Goal: Task Accomplishment & Management: Manage account settings

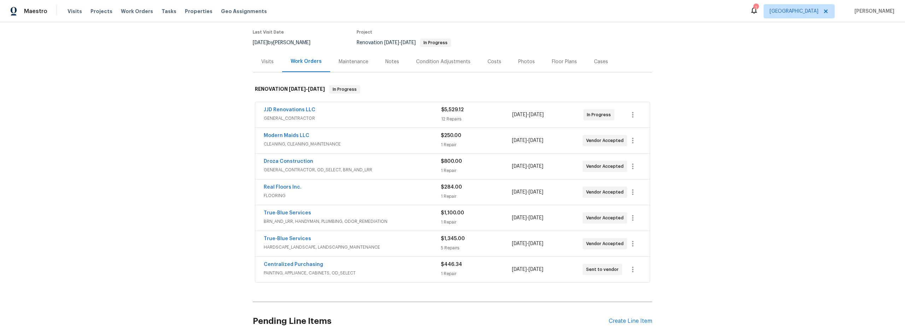
scroll to position [58, 0]
click at [358, 192] on span "FLOORING" at bounding box center [352, 194] width 177 height 7
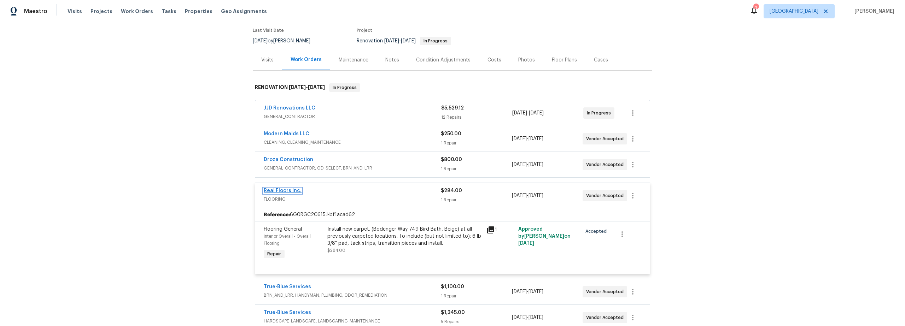
click at [290, 191] on link "Real Floors Inc." at bounding box center [283, 190] width 38 height 5
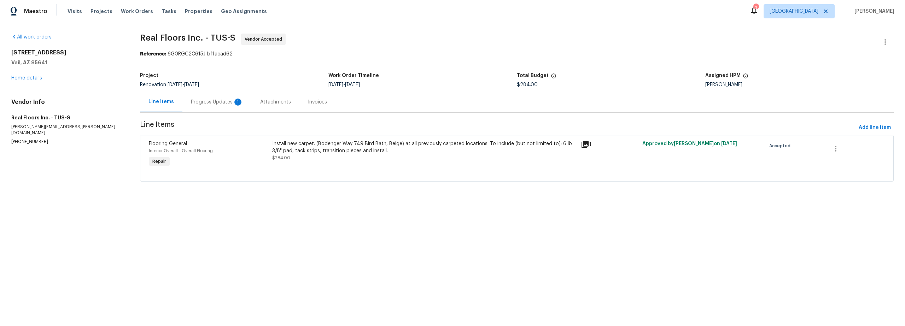
click at [223, 102] on div "Progress Updates 1" at bounding box center [217, 102] width 52 height 7
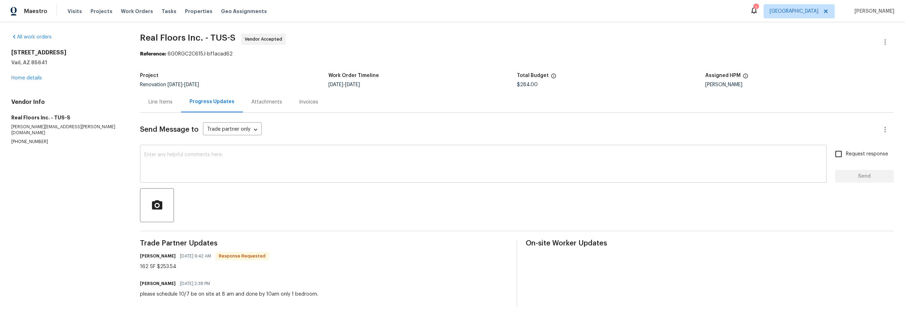
click at [200, 173] on textarea at bounding box center [483, 164] width 678 height 25
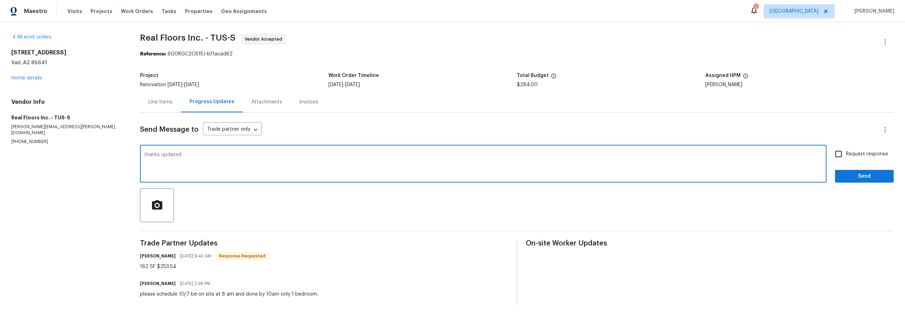
type textarea "thanks updated"
click at [851, 177] on span "Send" at bounding box center [864, 176] width 47 height 9
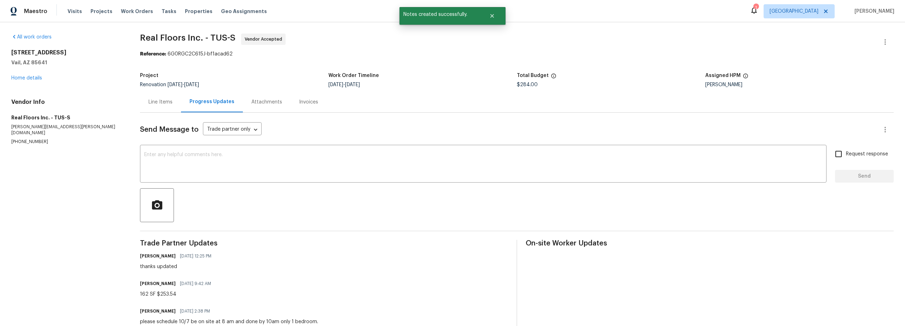
click at [168, 103] on div "Line Items" at bounding box center [160, 102] width 24 height 7
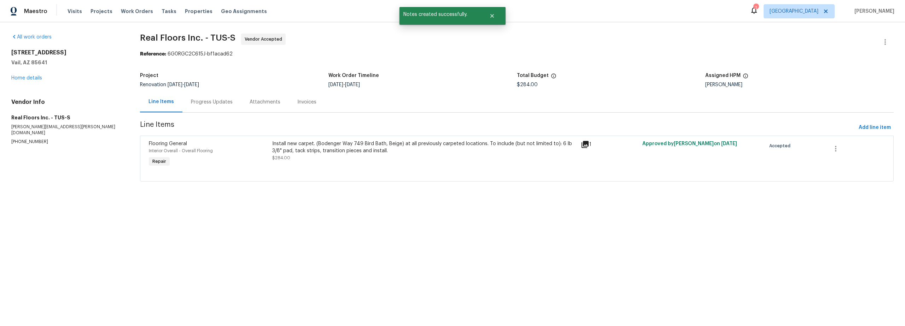
click at [329, 160] on div "Install new carpet. (Bodenger Way 749 Bird Bath, Beige) at all previously carpe…" at bounding box center [424, 150] width 304 height 21
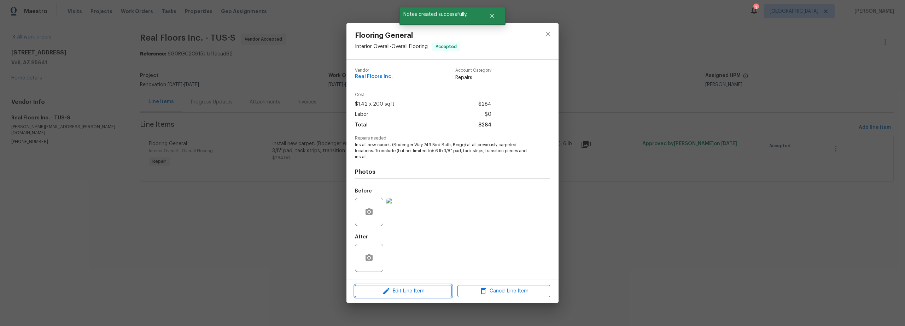
click at [411, 287] on span "Edit Line Item" at bounding box center [403, 291] width 93 height 9
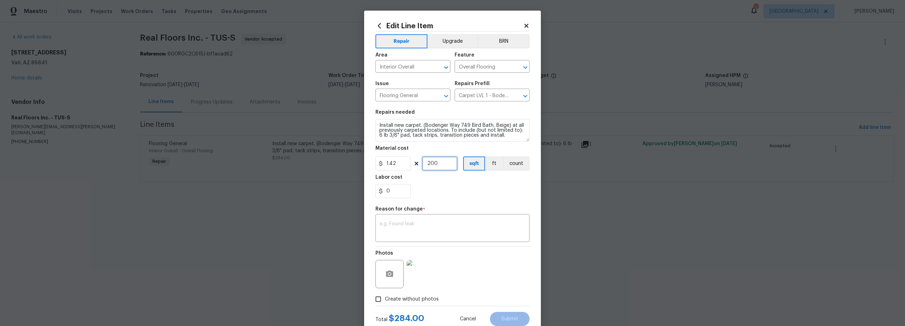
click at [440, 166] on input "200" at bounding box center [439, 164] width 35 height 14
type input "162"
click at [426, 222] on textarea at bounding box center [453, 229] width 146 height 15
click at [399, 165] on input "1.42" at bounding box center [392, 164] width 35 height 14
click at [441, 205] on div "Repair Upgrade BRN Area Interior Overall ​ Feature Overall Flooring ​ Issue Flo…" at bounding box center [452, 168] width 154 height 275
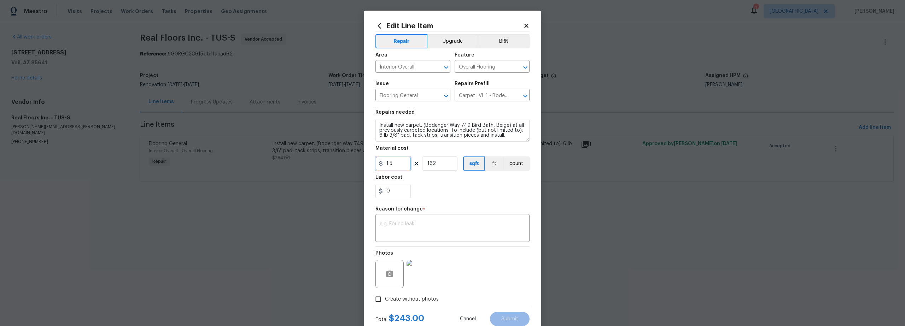
click at [396, 164] on input "1.5" at bounding box center [392, 164] width 35 height 14
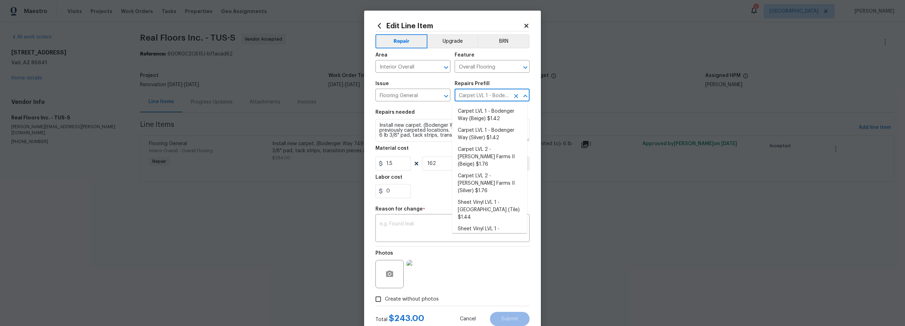
click at [479, 97] on input "Carpet LVL 1 - Bodenger Way (Beige) $1.42" at bounding box center [482, 95] width 55 height 11
click at [484, 115] on li "Carpet LVL 1 - Bodenger Way (Beige) $1.42" at bounding box center [489, 115] width 75 height 19
type input "1.42"
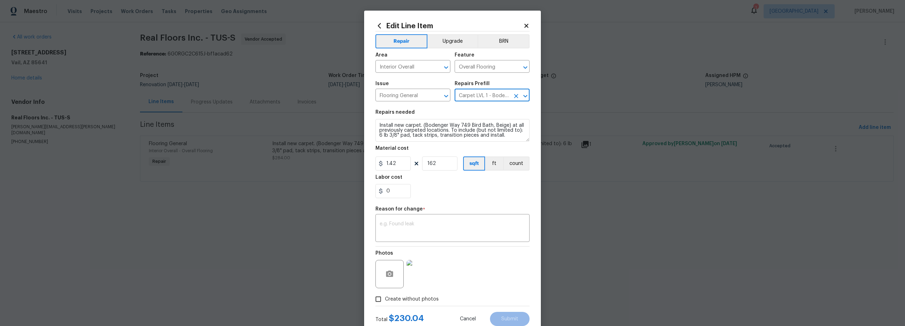
click at [435, 201] on section "Repairs needed Install new carpet. (Bodenger Way 749 Bird Bath, Beige) at all p…" at bounding box center [452, 154] width 154 height 97
click at [433, 245] on div "Repair Upgrade BRN Area Interior Overall ​ Feature Overall Flooring ​ Issue Flo…" at bounding box center [452, 168] width 154 height 275
click at [430, 229] on textarea at bounding box center [453, 229] width 146 height 15
click at [396, 191] on input "0" at bounding box center [392, 191] width 35 height 14
type input "23.5"
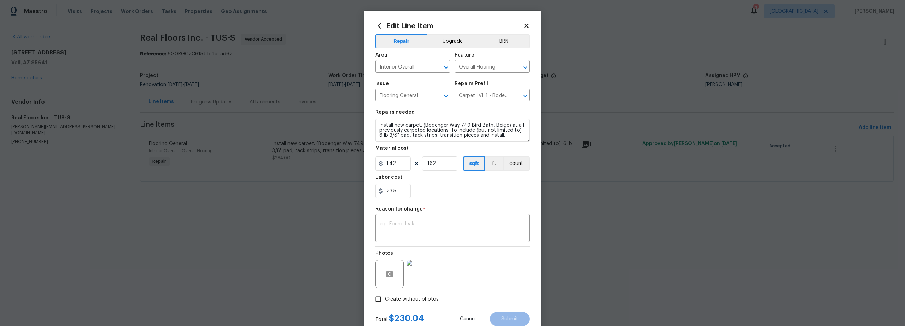
click at [449, 196] on div "23.5" at bounding box center [452, 191] width 154 height 14
click at [454, 222] on div "x ​" at bounding box center [452, 229] width 154 height 26
type textarea "price"
click at [509, 314] on button "Submit" at bounding box center [510, 319] width 40 height 14
type input "200"
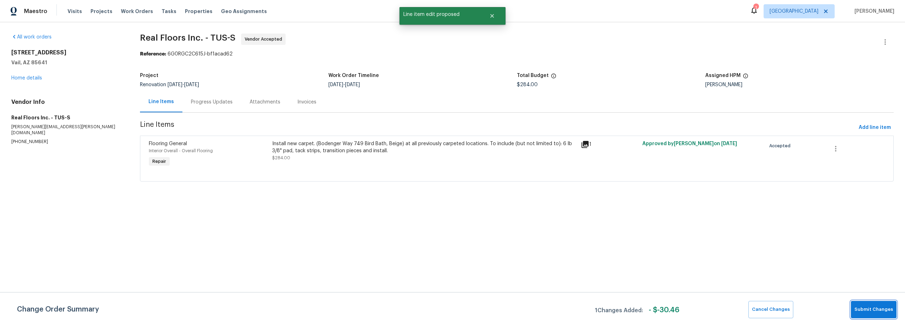
click at [875, 314] on button "Submit Changes" at bounding box center [874, 309] width 46 height 17
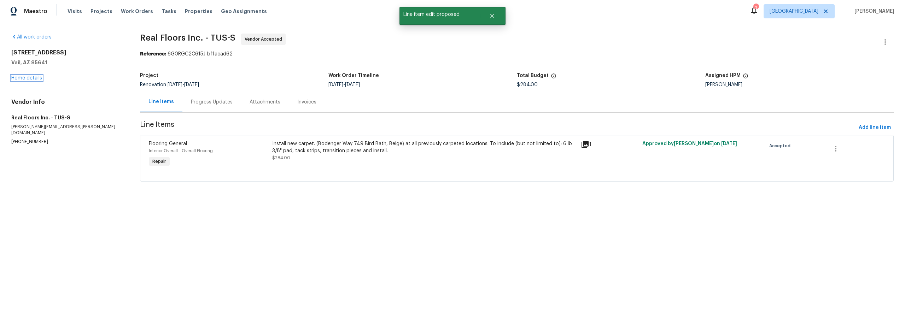
click at [24, 78] on link "Home details" at bounding box center [26, 78] width 31 height 5
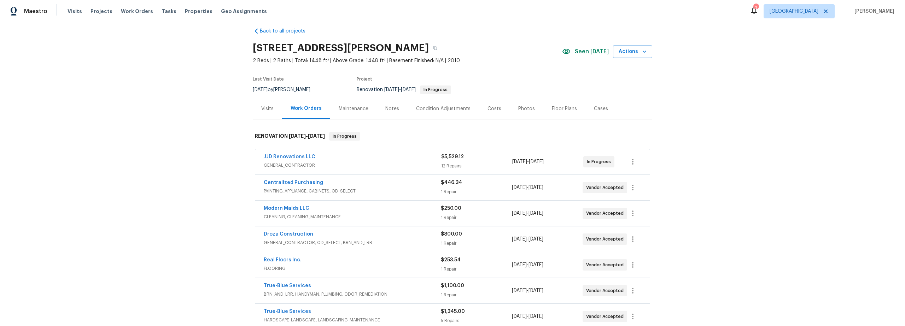
scroll to position [9, 0]
drag, startPoint x: 301, startPoint y: 208, endPoint x: 350, endPoint y: 210, distance: 49.5
click at [301, 208] on link "Modern Maids LLC" at bounding box center [287, 208] width 46 height 5
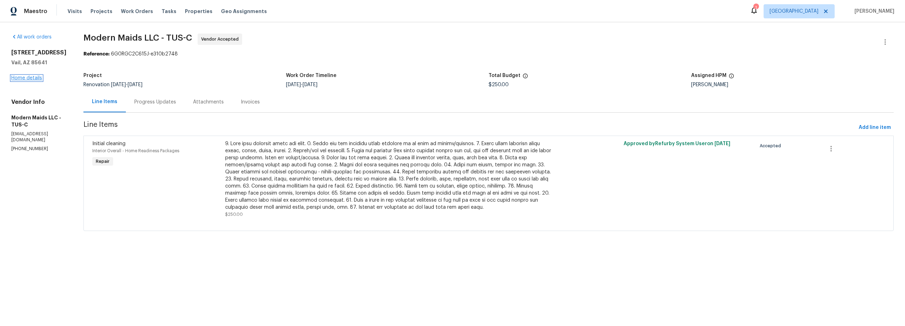
click at [29, 81] on link "Home details" at bounding box center [26, 78] width 31 height 5
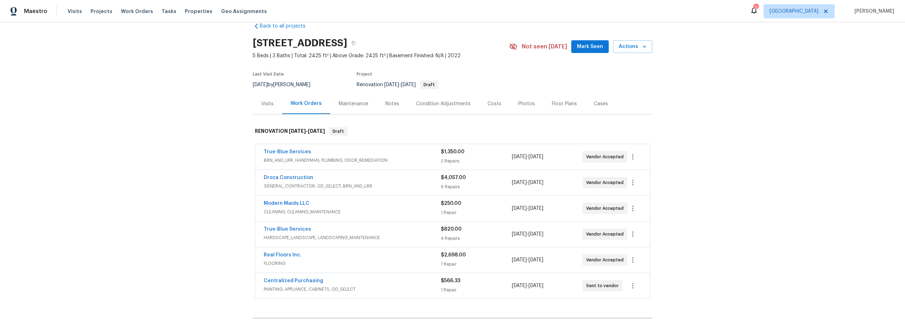
scroll to position [24, 0]
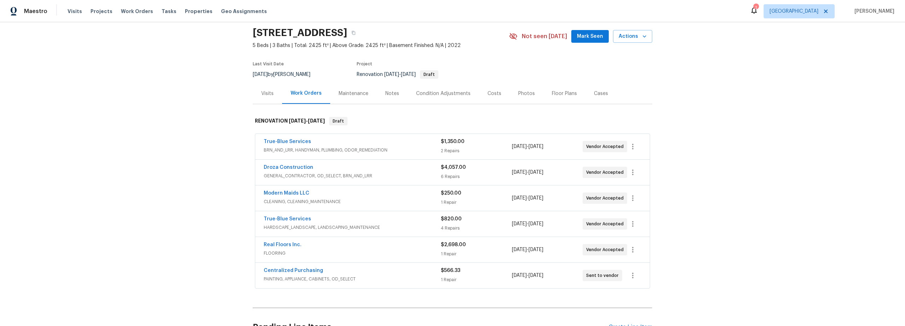
click at [291, 242] on span "Real Floors Inc." at bounding box center [283, 244] width 38 height 7
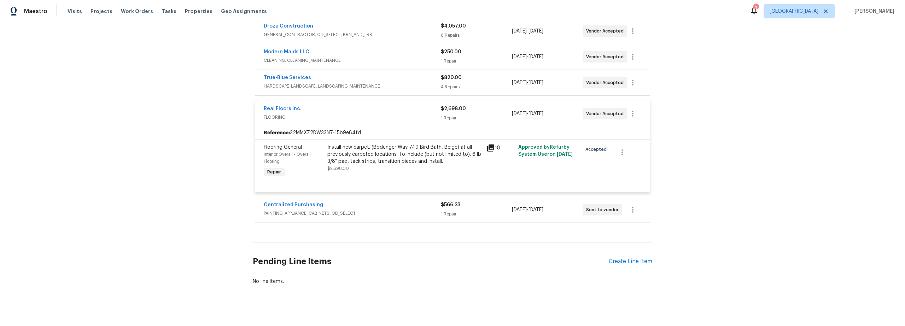
scroll to position [178, 0]
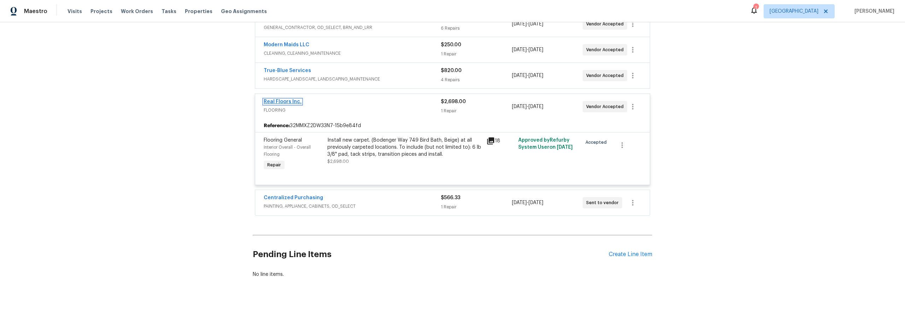
click at [293, 99] on link "Real Floors Inc." at bounding box center [283, 101] width 38 height 5
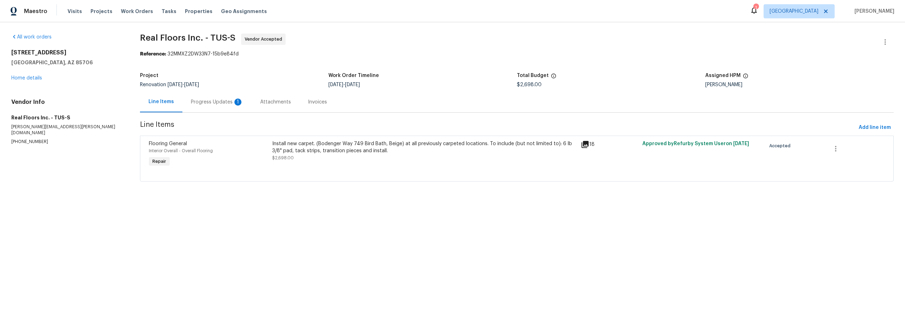
click at [217, 101] on div "Progress Updates 1" at bounding box center [217, 102] width 52 height 7
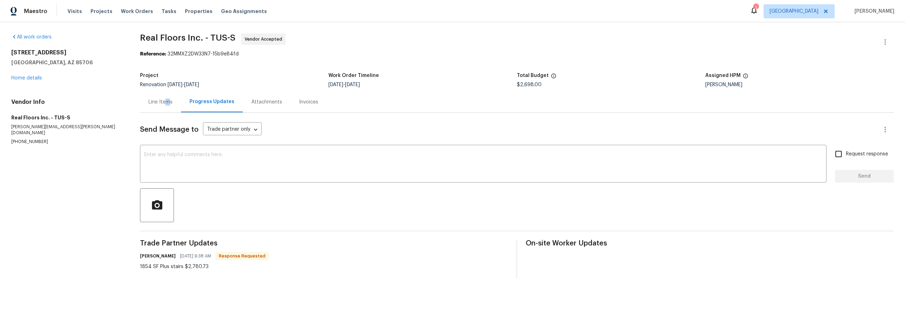
click at [169, 105] on div "Line Items" at bounding box center [160, 102] width 24 height 7
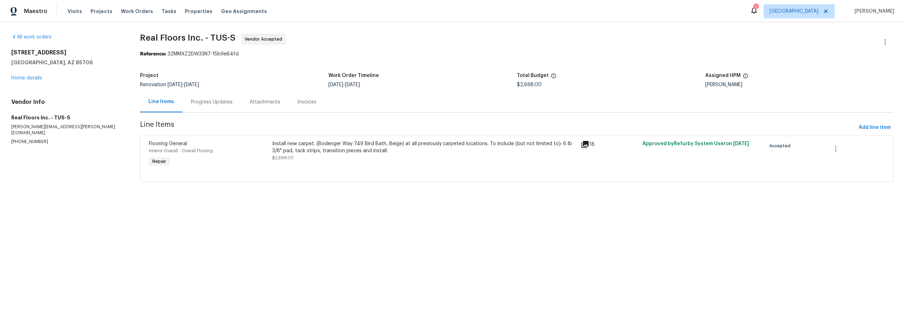
click at [620, 159] on div "18" at bounding box center [610, 154] width 62 height 33
click at [489, 165] on div "Install new carpet. (Bodenger Way 749 Bird Bath, Beige) at all previously carpe…" at bounding box center [424, 154] width 309 height 33
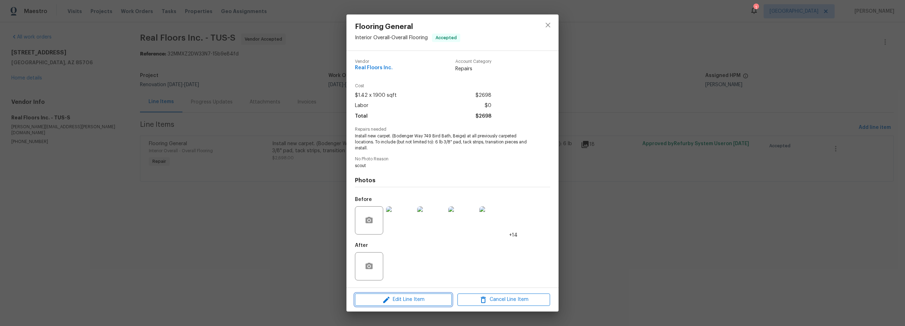
click at [402, 301] on span "Edit Line Item" at bounding box center [403, 300] width 93 height 9
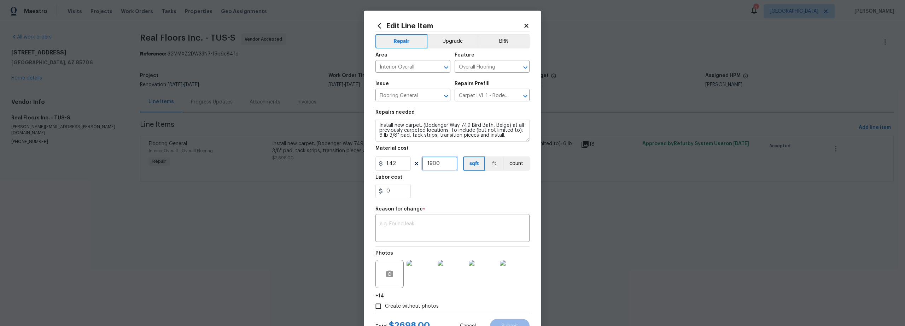
click at [441, 166] on input "1900" at bounding box center [439, 164] width 35 height 14
type input "1854"
drag, startPoint x: 390, startPoint y: 192, endPoint x: 397, endPoint y: 193, distance: 7.6
click at [390, 192] on input "0" at bounding box center [392, 191] width 35 height 14
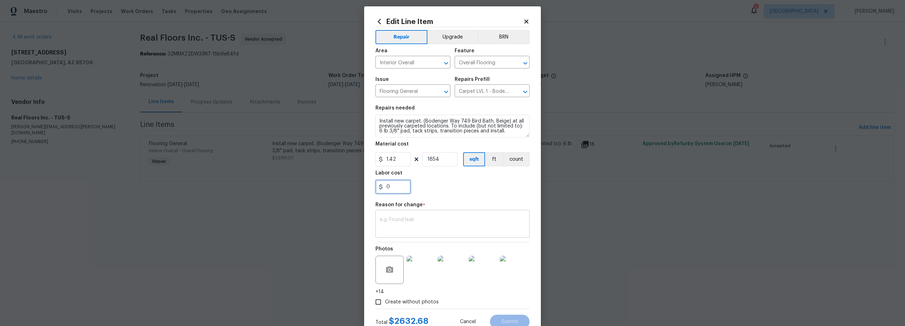
scroll to position [29, 0]
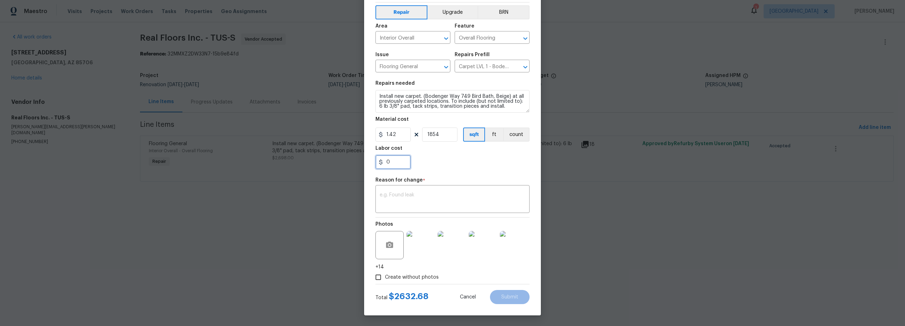
click at [397, 165] on input "0" at bounding box center [392, 162] width 35 height 14
type input "148.05"
click at [438, 155] on div "148.05" at bounding box center [452, 162] width 154 height 14
click at [409, 203] on textarea at bounding box center [453, 200] width 146 height 15
type textarea "price"
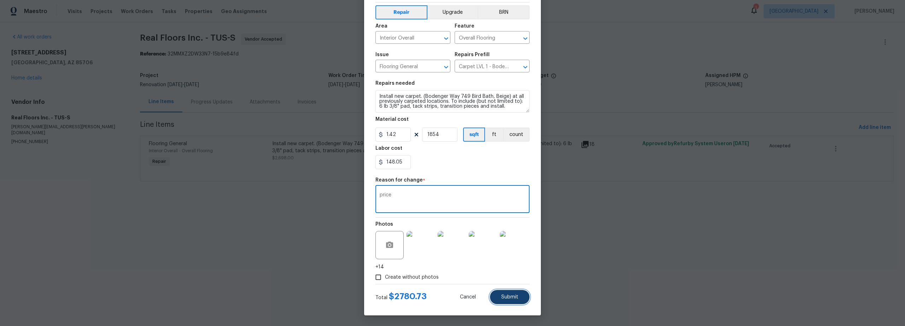
click at [510, 296] on span "Submit" at bounding box center [509, 297] width 17 height 5
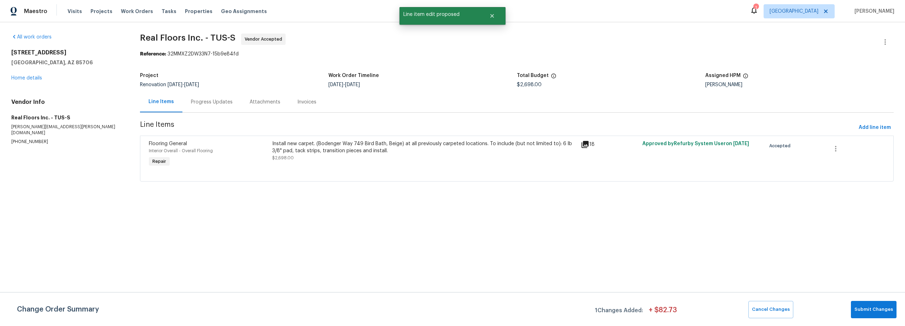
scroll to position [0, 0]
drag, startPoint x: 880, startPoint y: 309, endPoint x: 875, endPoint y: 309, distance: 5.3
click at [880, 309] on span "Submit Changes" at bounding box center [873, 310] width 39 height 8
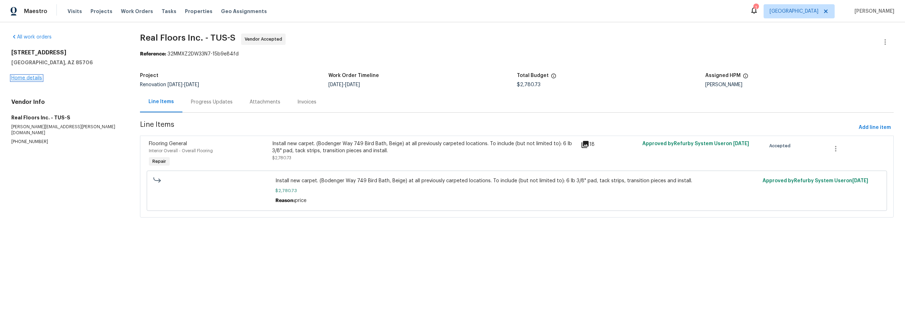
click at [34, 79] on link "Home details" at bounding box center [26, 78] width 31 height 5
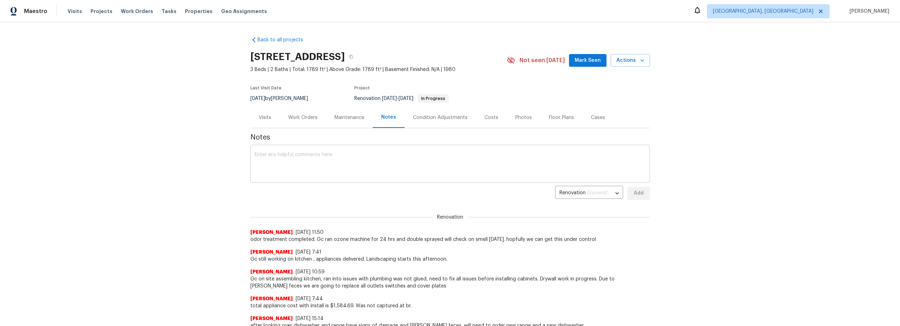
click at [332, 153] on textarea at bounding box center [450, 164] width 391 height 25
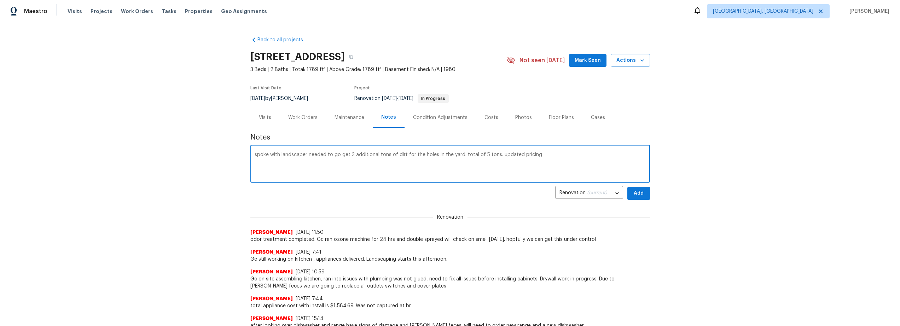
type textarea "spoke with landscaper needed to go get 3 additional tons of dirt for the holes …"
click at [635, 194] on span "Add" at bounding box center [638, 193] width 11 height 9
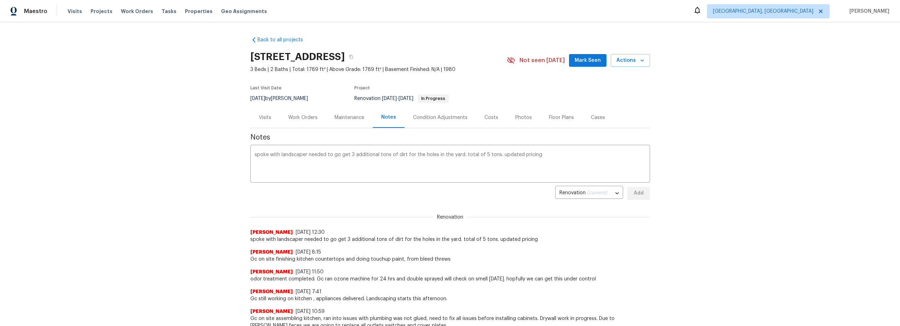
click at [305, 119] on div "Work Orders" at bounding box center [302, 117] width 29 height 7
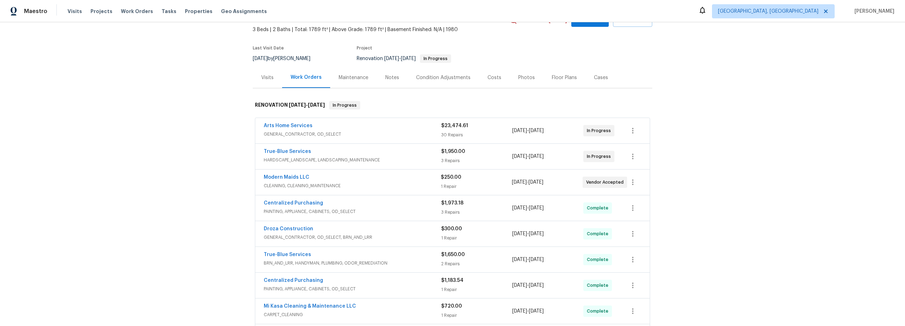
scroll to position [48, 0]
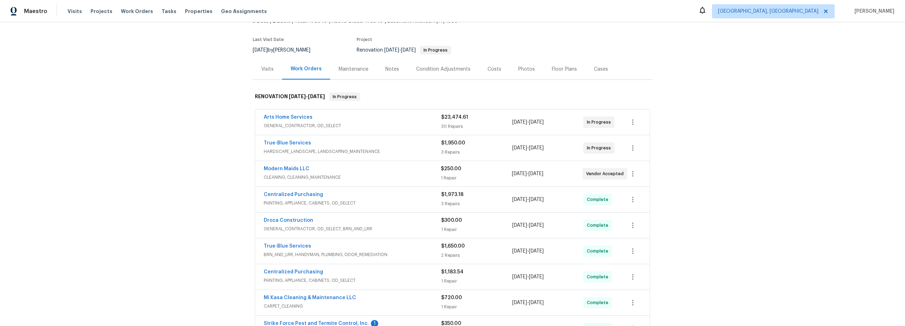
click at [399, 150] on span "HARDSCAPE_LANDSCAPE, LANDSCAPING_MAINTENANCE" at bounding box center [352, 151] width 177 height 7
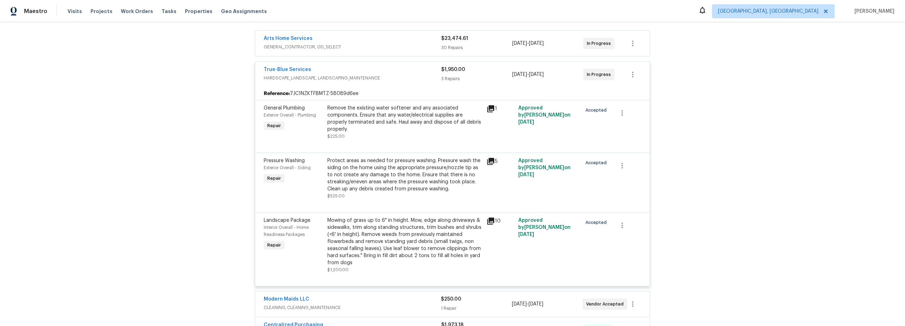
scroll to position [144, 0]
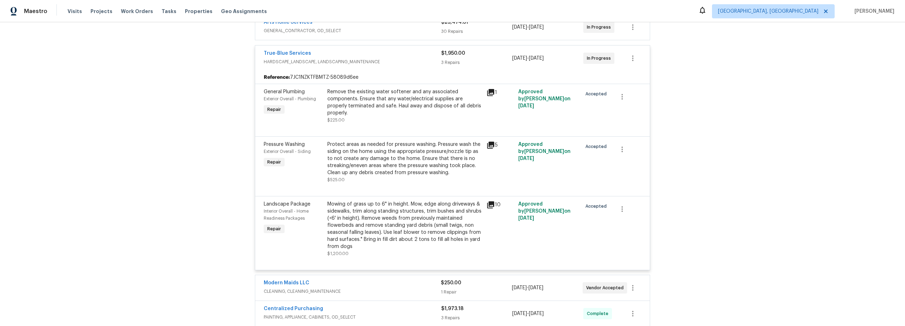
click at [414, 241] on div "Mowing of grass up to 6" in height. Mow, edge along driveways & sidewalks, trim…" at bounding box center [404, 225] width 155 height 49
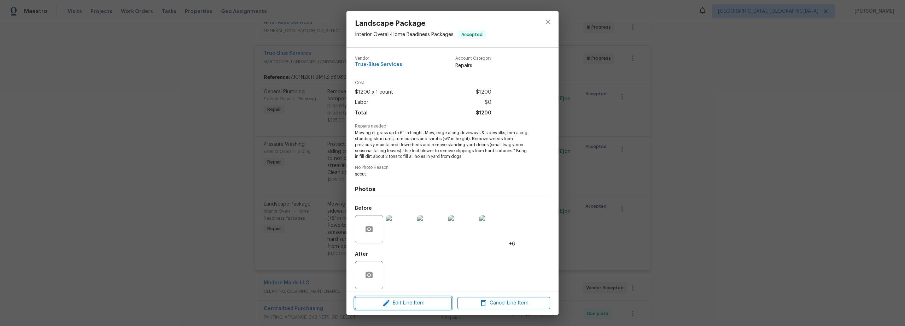
click at [423, 304] on span "Edit Line Item" at bounding box center [403, 303] width 93 height 9
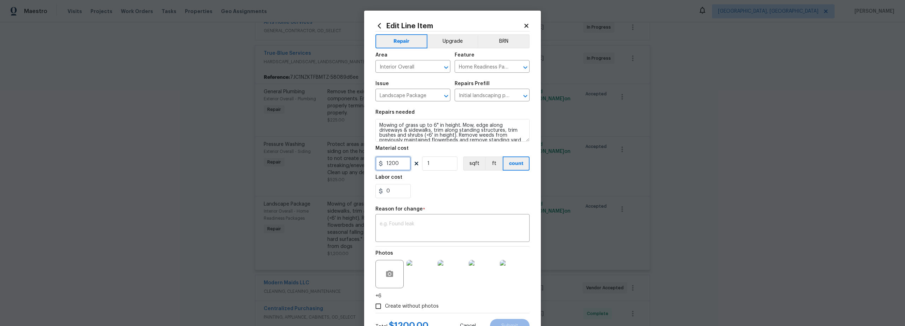
click at [401, 166] on input "1200" at bounding box center [392, 164] width 35 height 14
type input "1400"
click at [427, 232] on textarea at bounding box center [453, 229] width 146 height 15
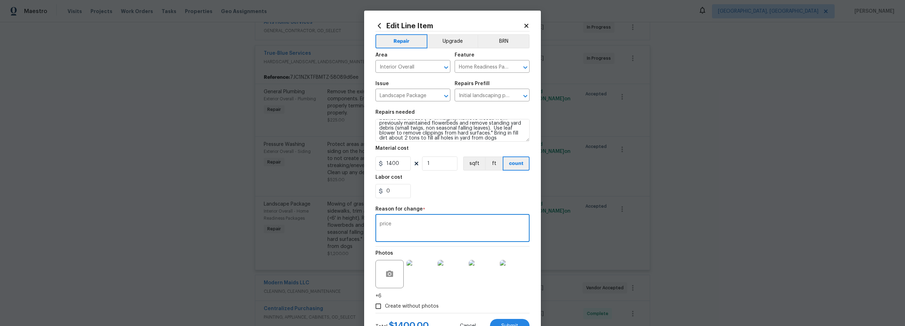
scroll to position [20, 0]
type textarea "price"
drag, startPoint x: 405, startPoint y: 136, endPoint x: 431, endPoint y: 142, distance: 27.0
click at [405, 136] on textarea "Mowing of grass up to 6" in height. Mow, edge along driveways & sidewalks, trim…" at bounding box center [452, 130] width 154 height 23
click at [433, 236] on textarea "price" at bounding box center [453, 229] width 146 height 15
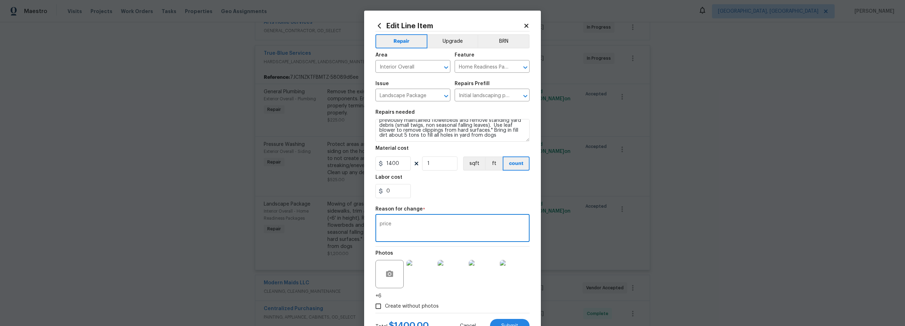
click at [445, 199] on section "Repairs needed Mowing of grass up to 6" in height. Mow, edge along driveways & …" at bounding box center [452, 154] width 154 height 97
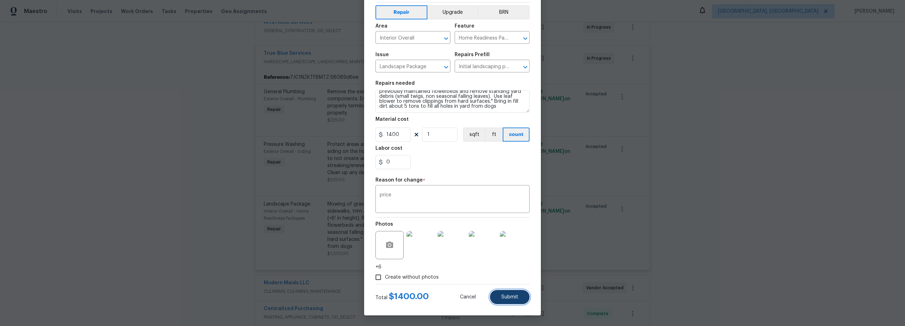
click at [501, 297] on span "Submit" at bounding box center [509, 297] width 17 height 5
type textarea "Mowing of grass up to 6" in height. Mow, edge along driveways & sidewalks, trim…"
type input "1200"
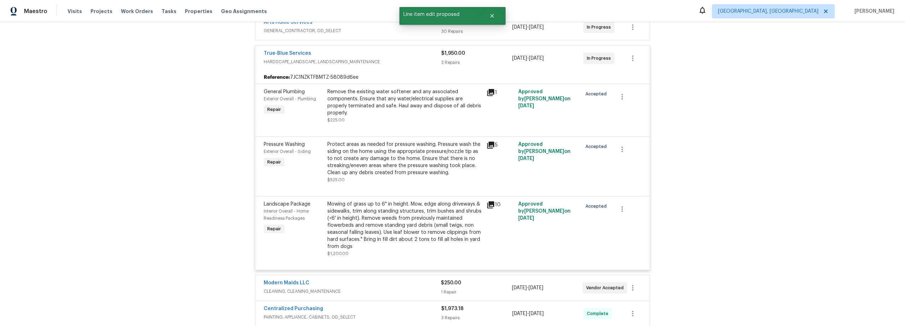
scroll to position [0, 0]
click at [280, 53] on link "True-Blue Services" at bounding box center [287, 53] width 47 height 5
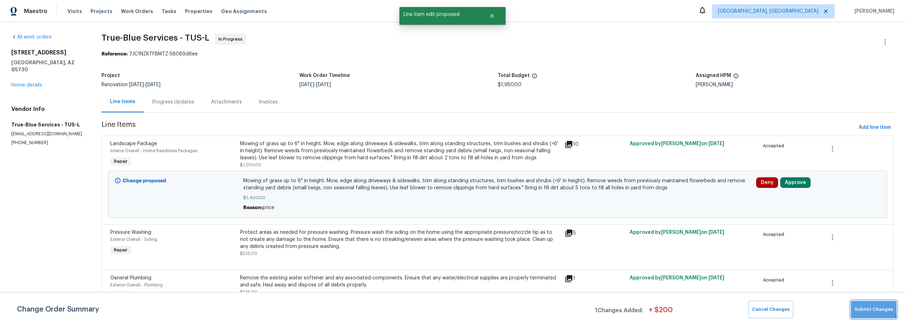
drag, startPoint x: 867, startPoint y: 307, endPoint x: 860, endPoint y: 308, distance: 7.2
click at [867, 307] on span "Submit Changes" at bounding box center [873, 310] width 39 height 8
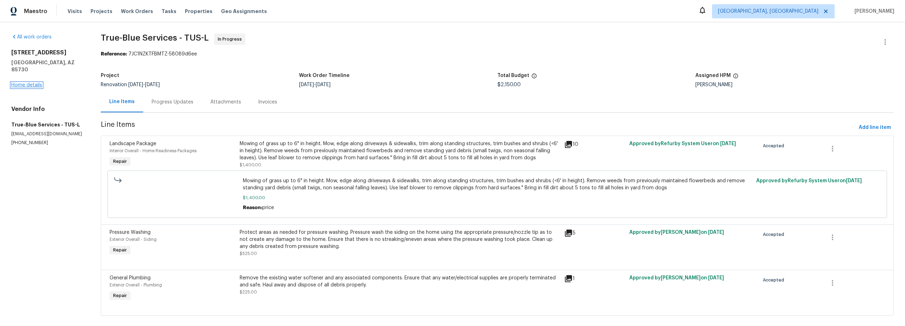
click at [34, 83] on link "Home details" at bounding box center [26, 85] width 31 height 5
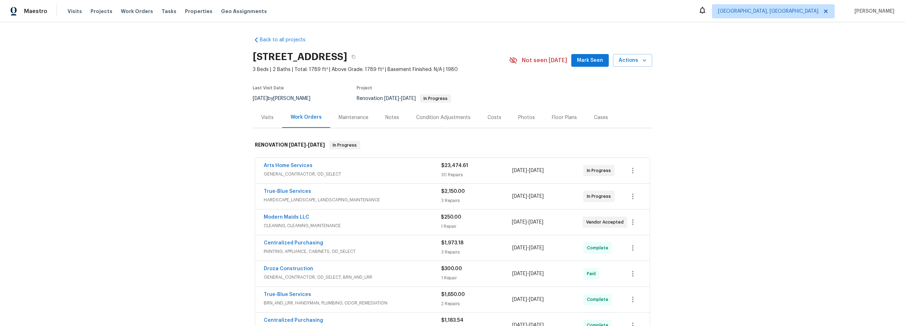
drag, startPoint x: 491, startPoint y: 114, endPoint x: 489, endPoint y: 118, distance: 4.1
click at [490, 114] on div "Costs" at bounding box center [494, 117] width 14 height 7
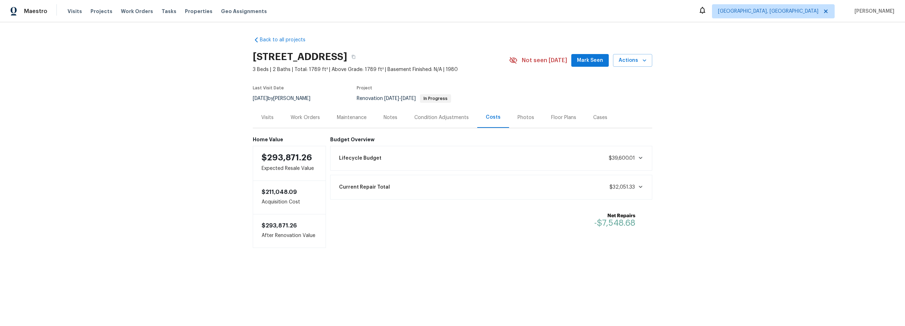
click at [484, 66] on span "3 Beds | 2 Baths | Total: 1789 ft² | Above Grade: 1789 ft² | Basement Finished:…" at bounding box center [381, 69] width 256 height 7
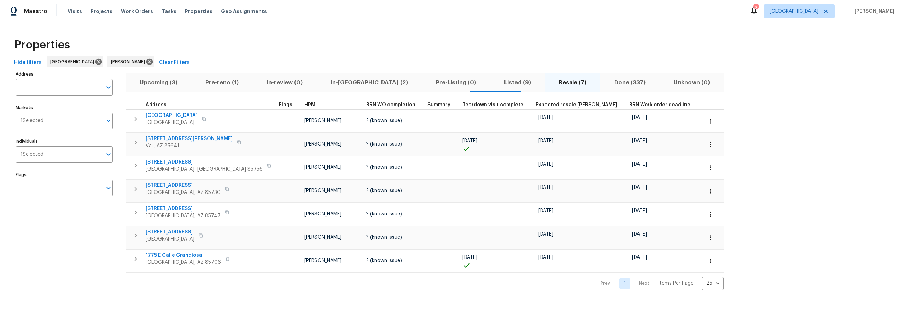
click at [217, 80] on span "Pre-reno (1)" at bounding box center [222, 83] width 53 height 10
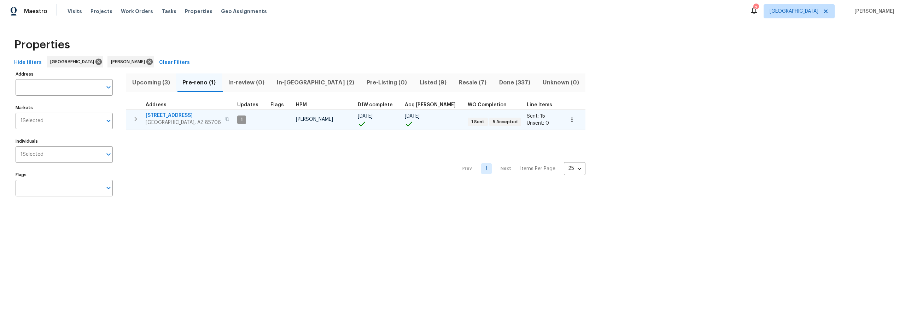
click at [196, 115] on span "[STREET_ADDRESS]" at bounding box center [183, 115] width 75 height 7
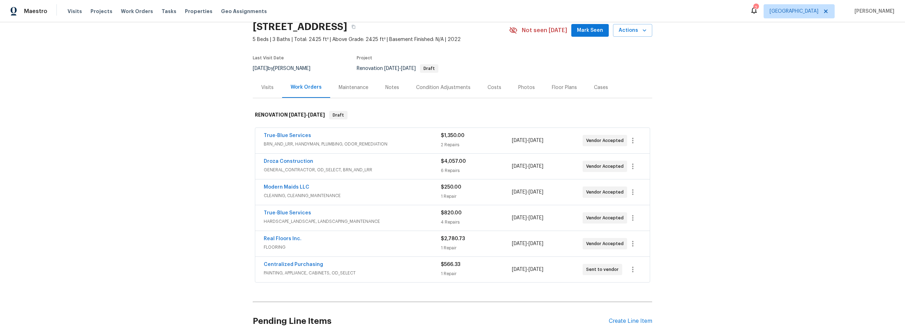
scroll to position [30, 0]
click at [374, 244] on span "FLOORING" at bounding box center [352, 247] width 177 height 7
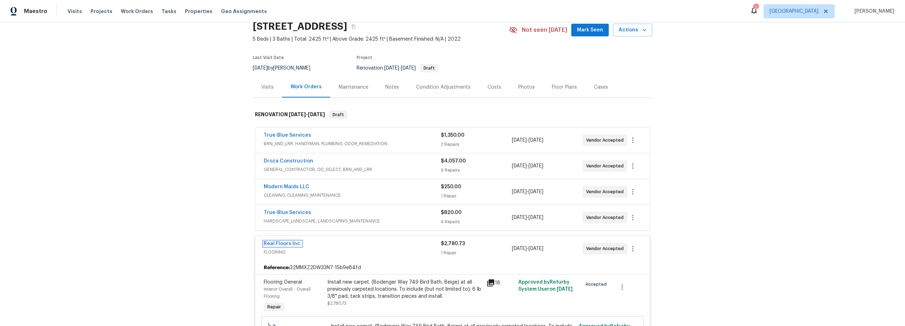
click at [286, 243] on link "Real Floors Inc." at bounding box center [283, 243] width 38 height 5
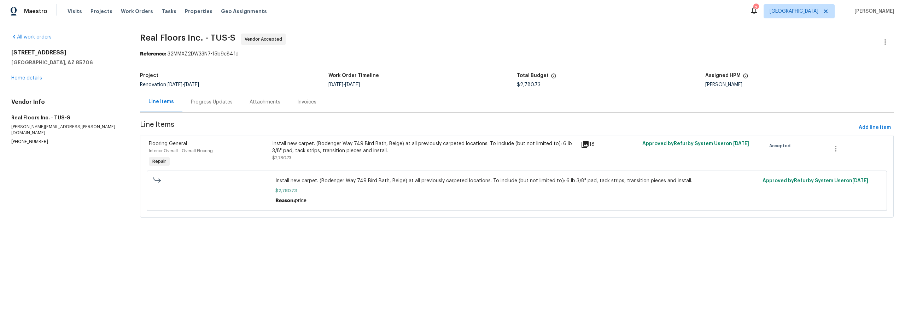
click at [210, 102] on div "Progress Updates" at bounding box center [212, 102] width 42 height 7
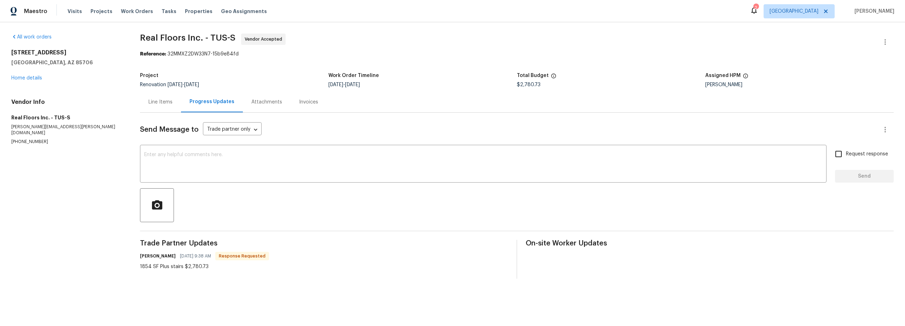
click at [167, 103] on div "Line Items" at bounding box center [160, 102] width 24 height 7
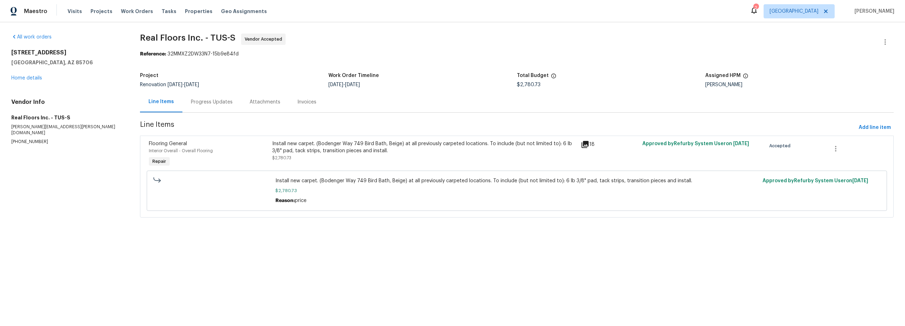
click at [211, 101] on div "Progress Updates" at bounding box center [212, 102] width 42 height 7
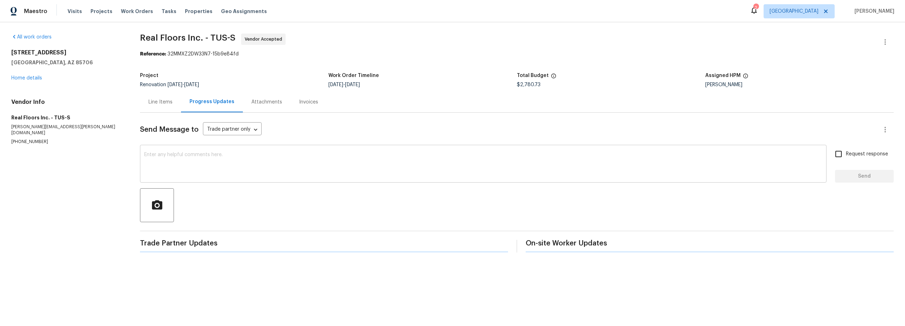
click at [249, 166] on textarea at bounding box center [483, 164] width 678 height 25
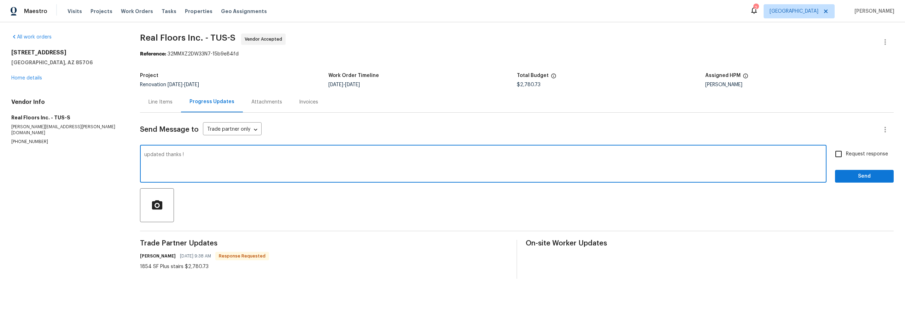
type textarea "updated thanks !"
click at [841, 175] on span "Send" at bounding box center [864, 176] width 47 height 9
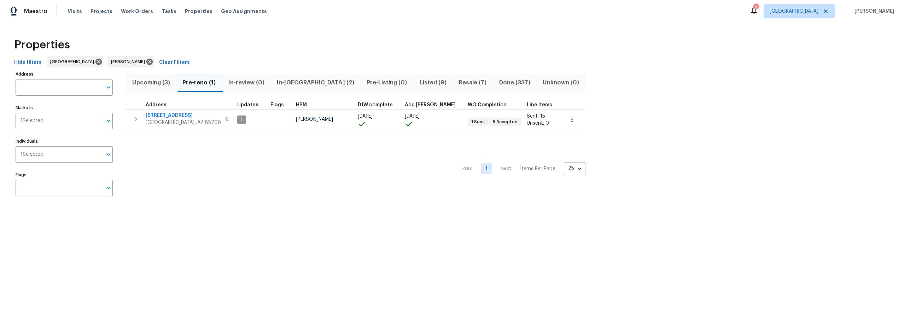
click at [298, 51] on div "Properties" at bounding box center [452, 45] width 882 height 23
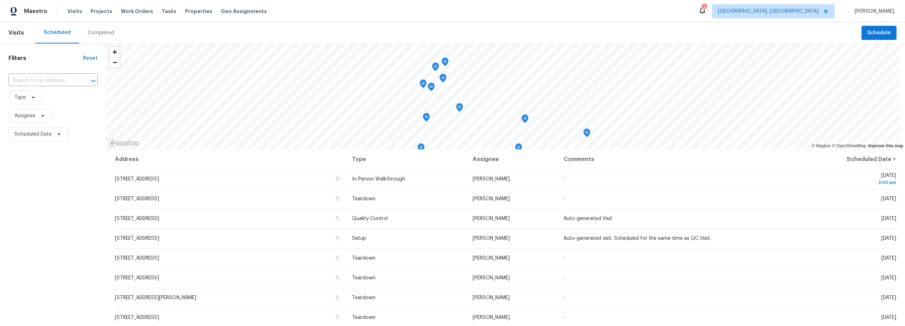
click at [99, 29] on div "Completed" at bounding box center [101, 32] width 27 height 7
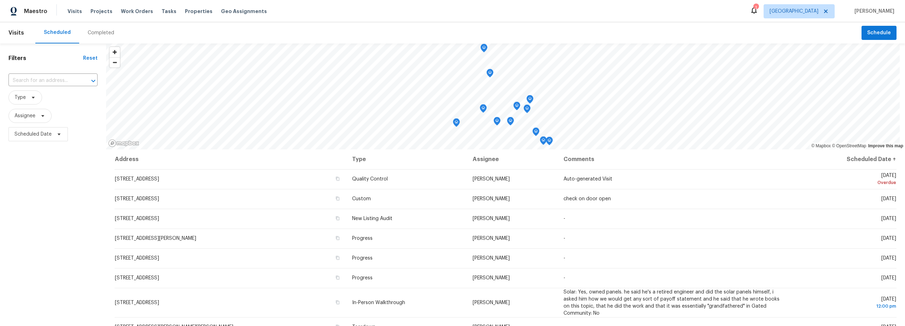
scroll to position [121, 0]
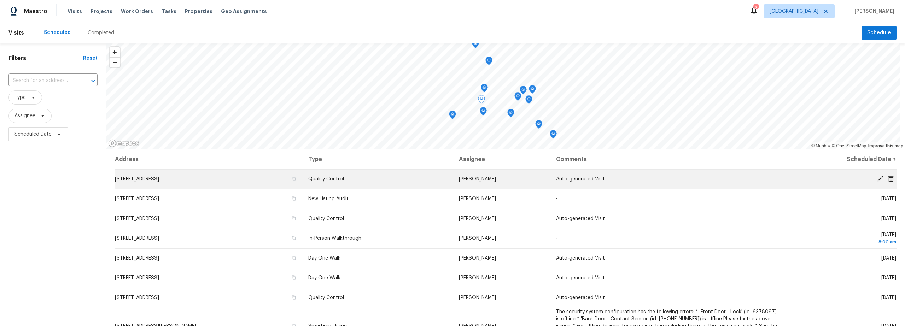
click at [207, 179] on td "[STREET_ADDRESS]" at bounding box center [209, 179] width 188 height 20
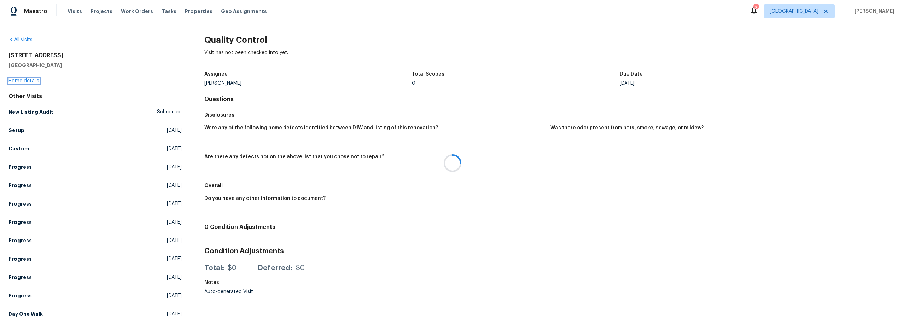
click at [16, 80] on link "Home details" at bounding box center [23, 80] width 31 height 5
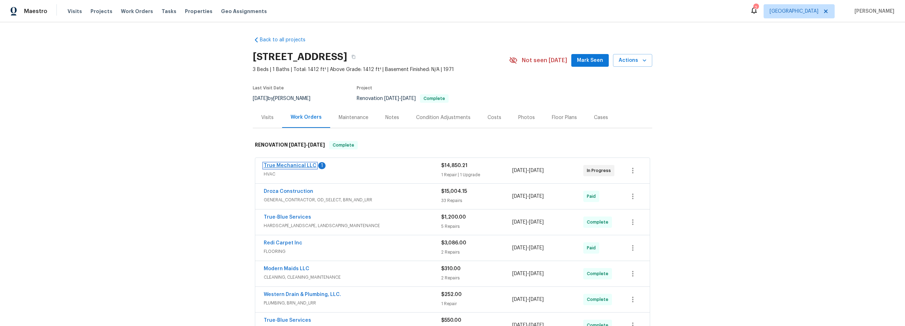
click at [307, 166] on link "True Mechanical LLC" at bounding box center [290, 165] width 53 height 5
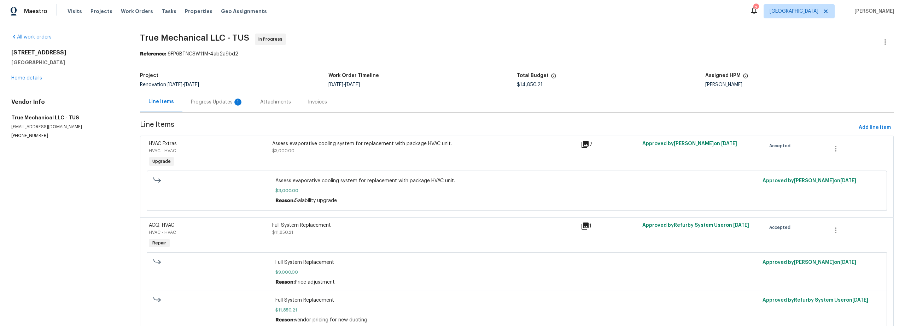
click at [213, 104] on div "Progress Updates 1" at bounding box center [217, 102] width 52 height 7
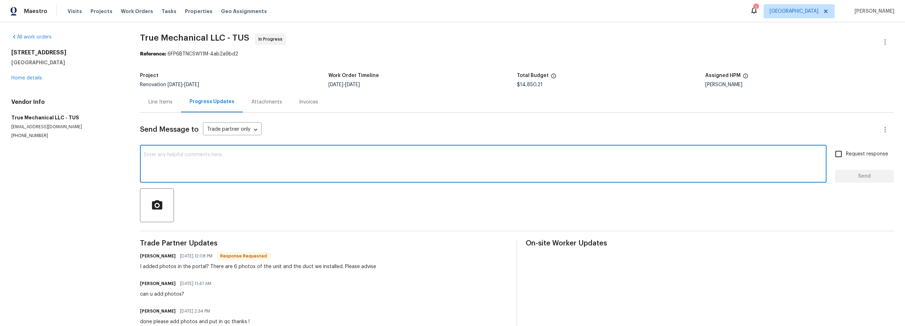
drag, startPoint x: 235, startPoint y: 176, endPoint x: 204, endPoint y: 151, distance: 39.5
click at [235, 176] on textarea at bounding box center [483, 164] width 678 height 25
click at [166, 101] on div "Line Items" at bounding box center [160, 102] width 24 height 7
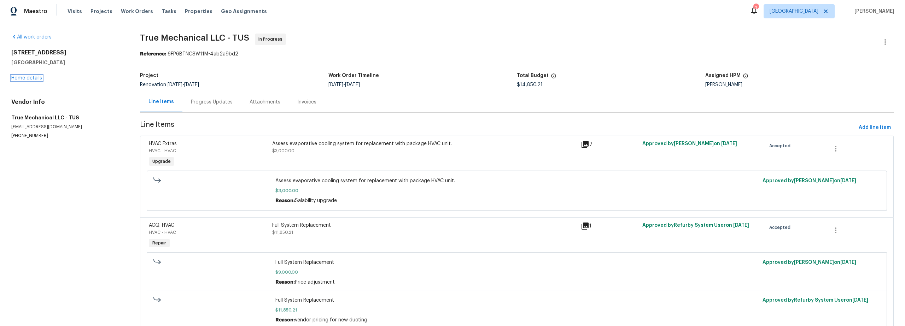
click at [30, 76] on link "Home details" at bounding box center [26, 78] width 31 height 5
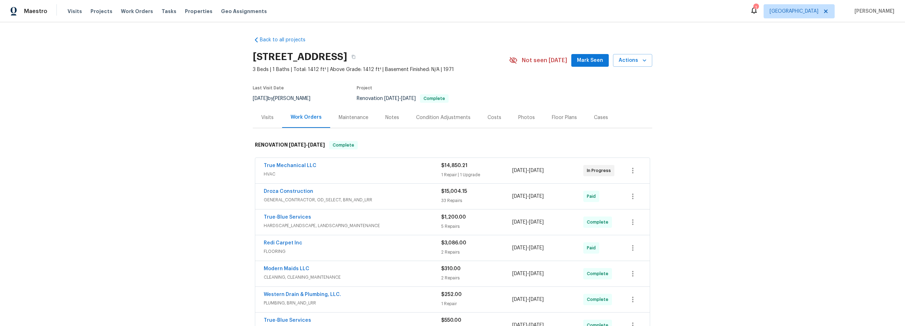
click at [391, 168] on div "True Mechanical LLC" at bounding box center [352, 166] width 177 height 8
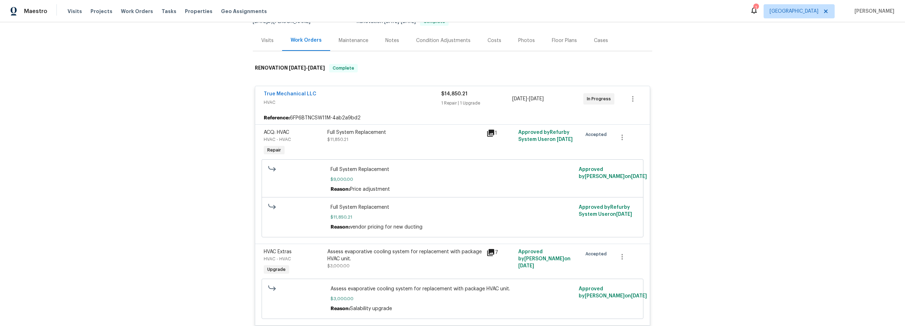
scroll to position [69, 0]
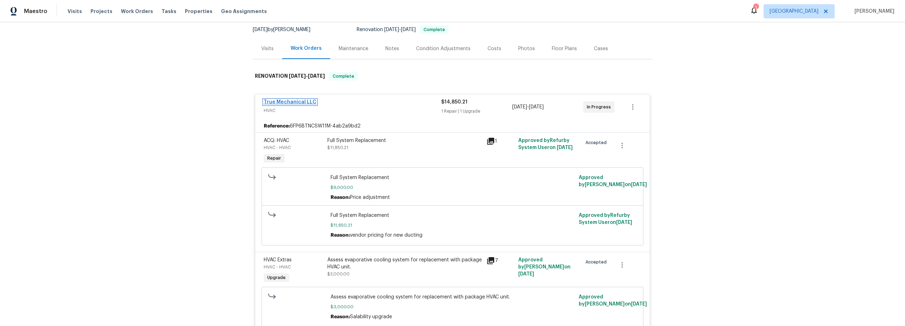
click at [296, 101] on link "True Mechanical LLC" at bounding box center [290, 102] width 53 height 5
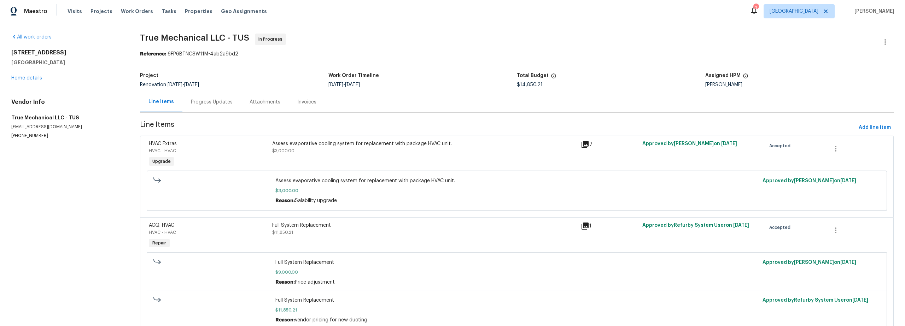
click at [216, 101] on div "Progress Updates" at bounding box center [212, 102] width 42 height 7
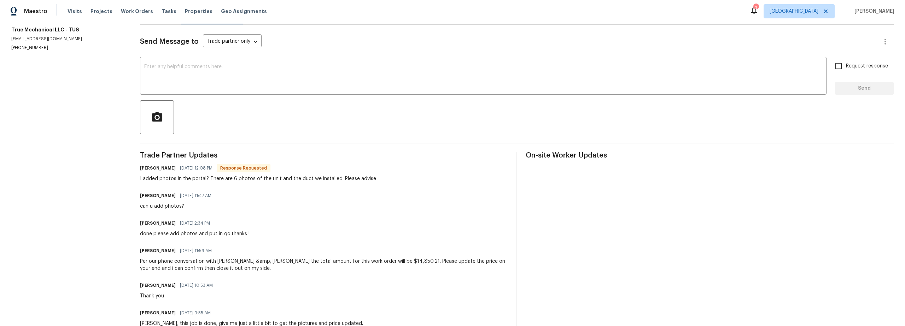
scroll to position [87, 0]
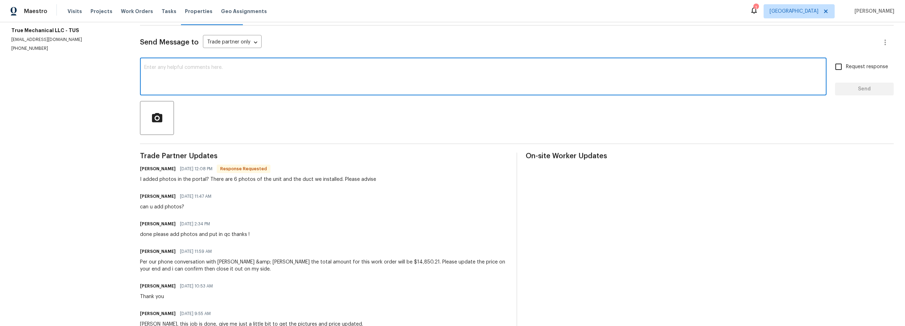
drag, startPoint x: 198, startPoint y: 82, endPoint x: 197, endPoint y: 86, distance: 4.7
click at [197, 85] on textarea at bounding box center [483, 77] width 678 height 25
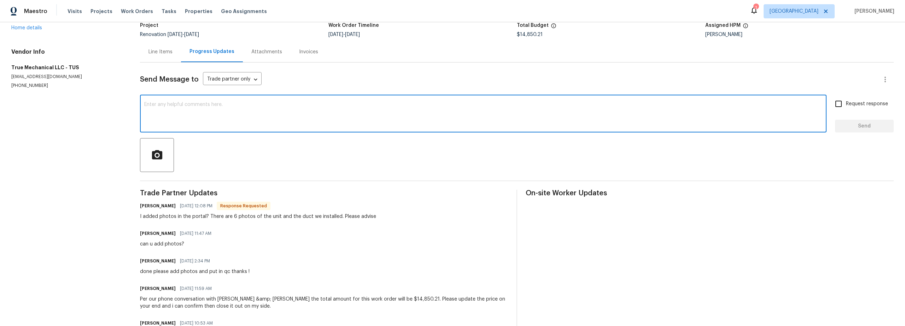
scroll to position [22, 0]
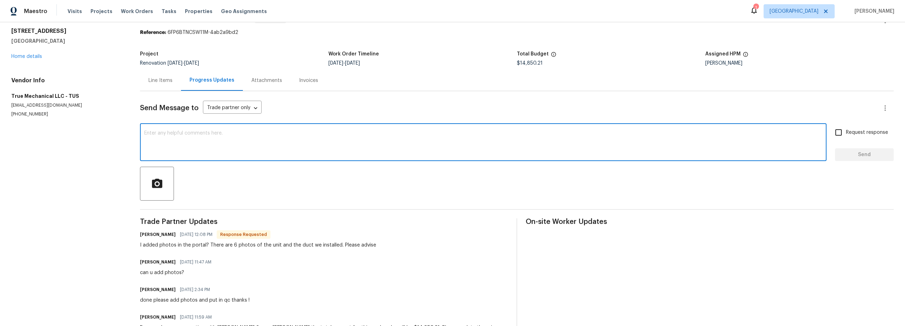
click at [167, 79] on div "Line Items" at bounding box center [160, 80] width 24 height 7
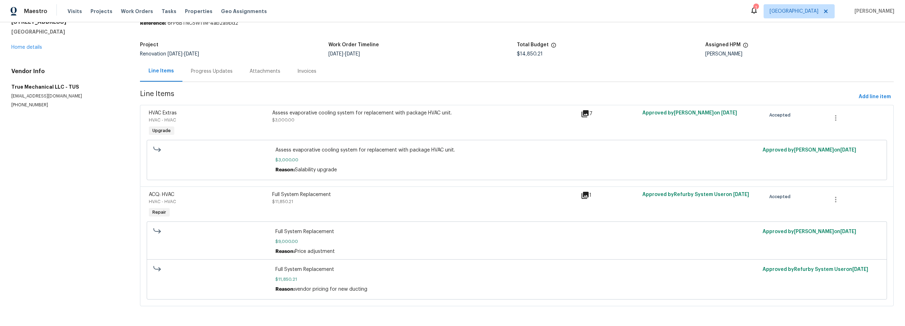
scroll to position [37, 0]
click at [381, 117] on div "Assess evaporative cooling system for replacement with package HVAC unit. $3,00…" at bounding box center [424, 123] width 309 height 33
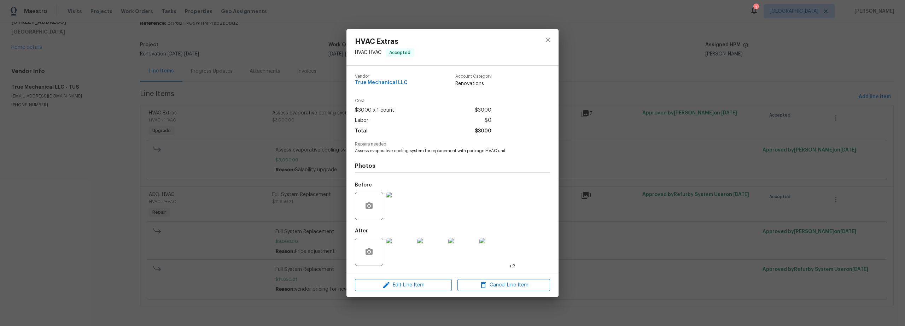
click at [403, 255] on img at bounding box center [400, 252] width 28 height 28
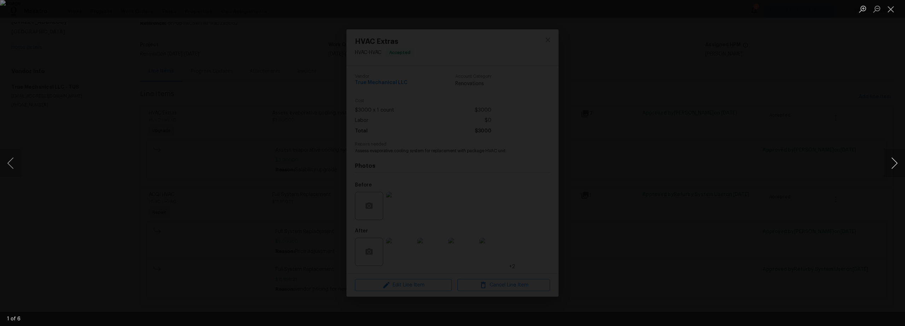
click at [892, 163] on button "Next image" at bounding box center [894, 163] width 21 height 28
click at [892, 9] on button "Close lightbox" at bounding box center [891, 9] width 14 height 12
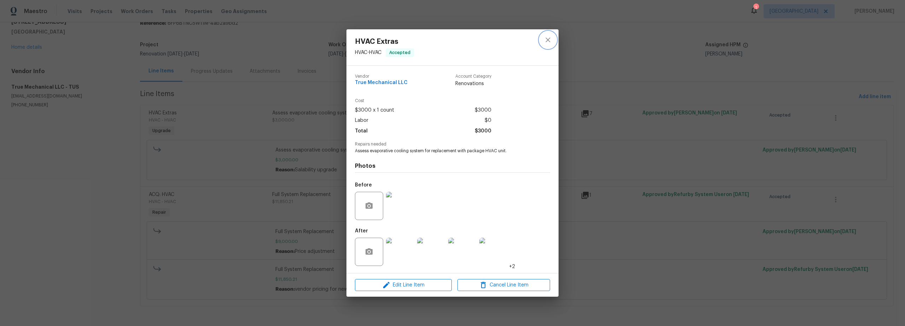
click at [546, 42] on icon "close" at bounding box center [548, 40] width 8 height 8
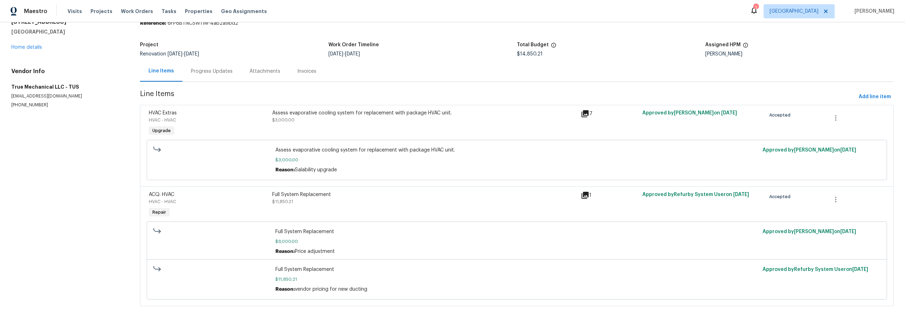
click at [222, 68] on div "Progress Updates" at bounding box center [212, 71] width 42 height 7
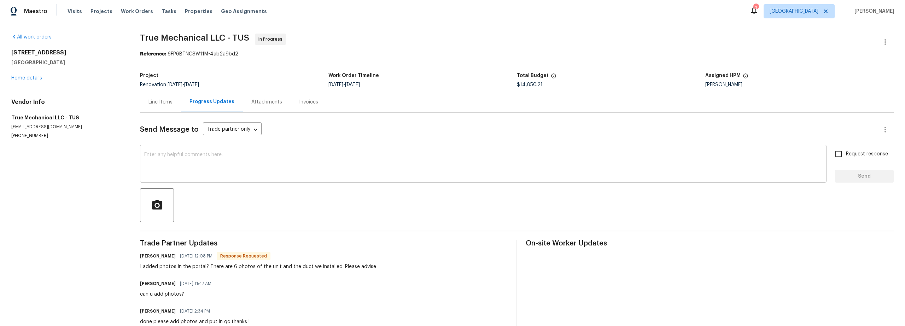
click at [241, 162] on textarea at bounding box center [483, 164] width 678 height 25
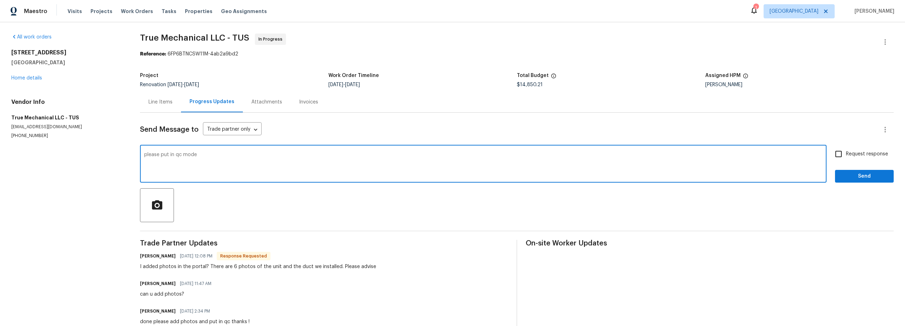
type textarea "please put in qc mode"
drag, startPoint x: 837, startPoint y: 152, endPoint x: 841, endPoint y: 156, distance: 5.8
click at [837, 153] on input "Request response" at bounding box center [838, 154] width 15 height 15
checkbox input "true"
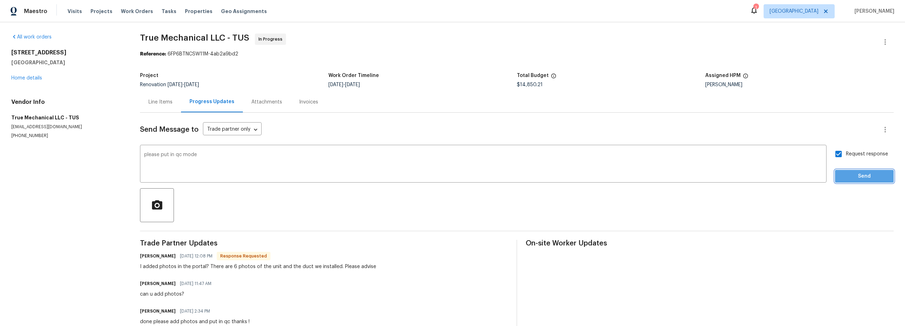
click at [850, 171] on button "Send" at bounding box center [864, 176] width 59 height 13
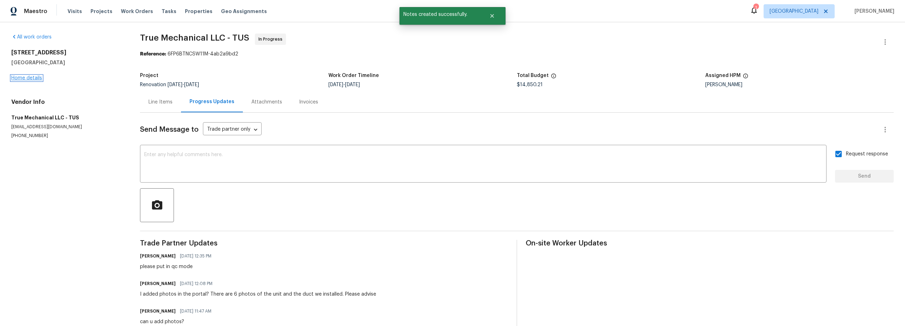
click at [36, 80] on link "Home details" at bounding box center [26, 78] width 31 height 5
